Goal: Navigation & Orientation: Find specific page/section

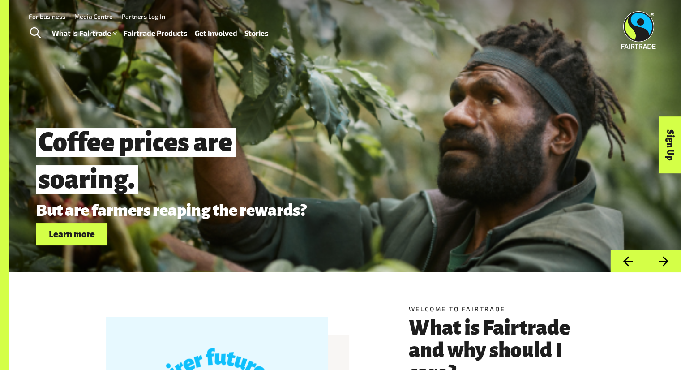
click at [155, 34] on link "Fairtrade Products" at bounding box center [156, 33] width 64 height 13
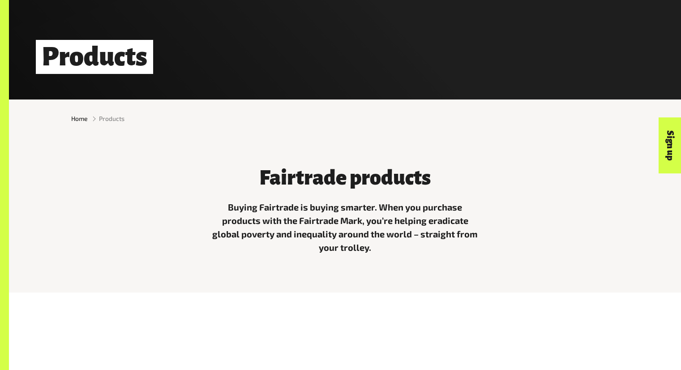
scroll to position [179, 0]
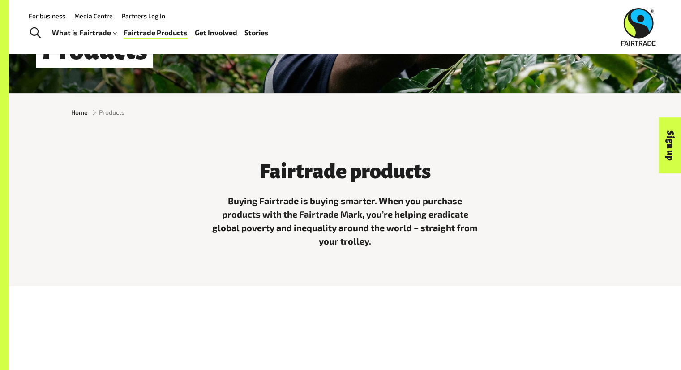
click at [111, 53] on header "Menu For business Media Centre Partners Log In What is Fairtrade How Fairtrade …" at bounding box center [340, 27] width 681 height 54
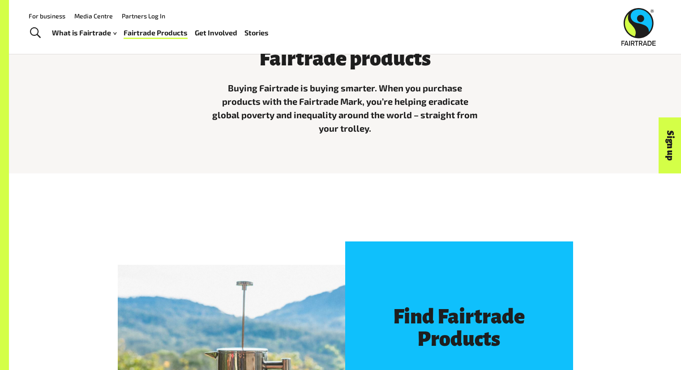
scroll to position [278, 0]
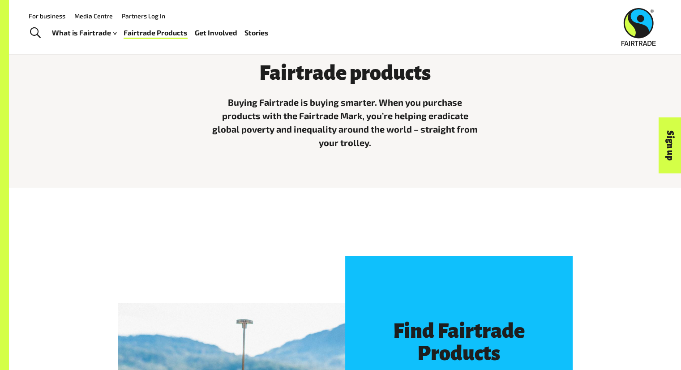
click at [46, 20] on li "For business" at bounding box center [43, 15] width 46 height 12
click at [45, 17] on link "For business" at bounding box center [47, 16] width 37 height 8
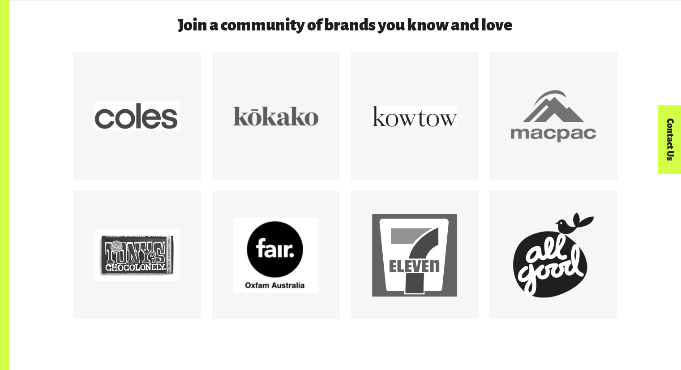
scroll to position [1523, 0]
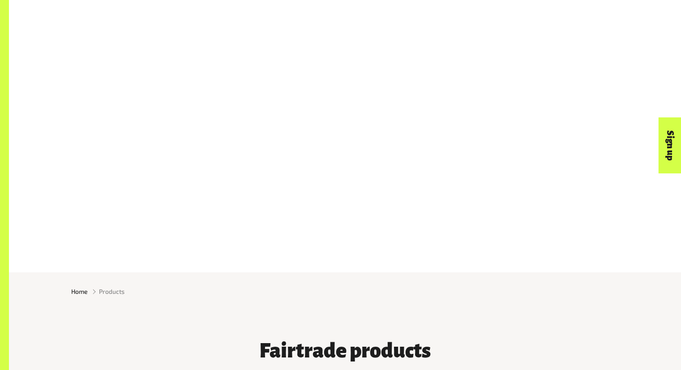
scroll to position [278, 0]
